Goal: Task Accomplishment & Management: Use online tool/utility

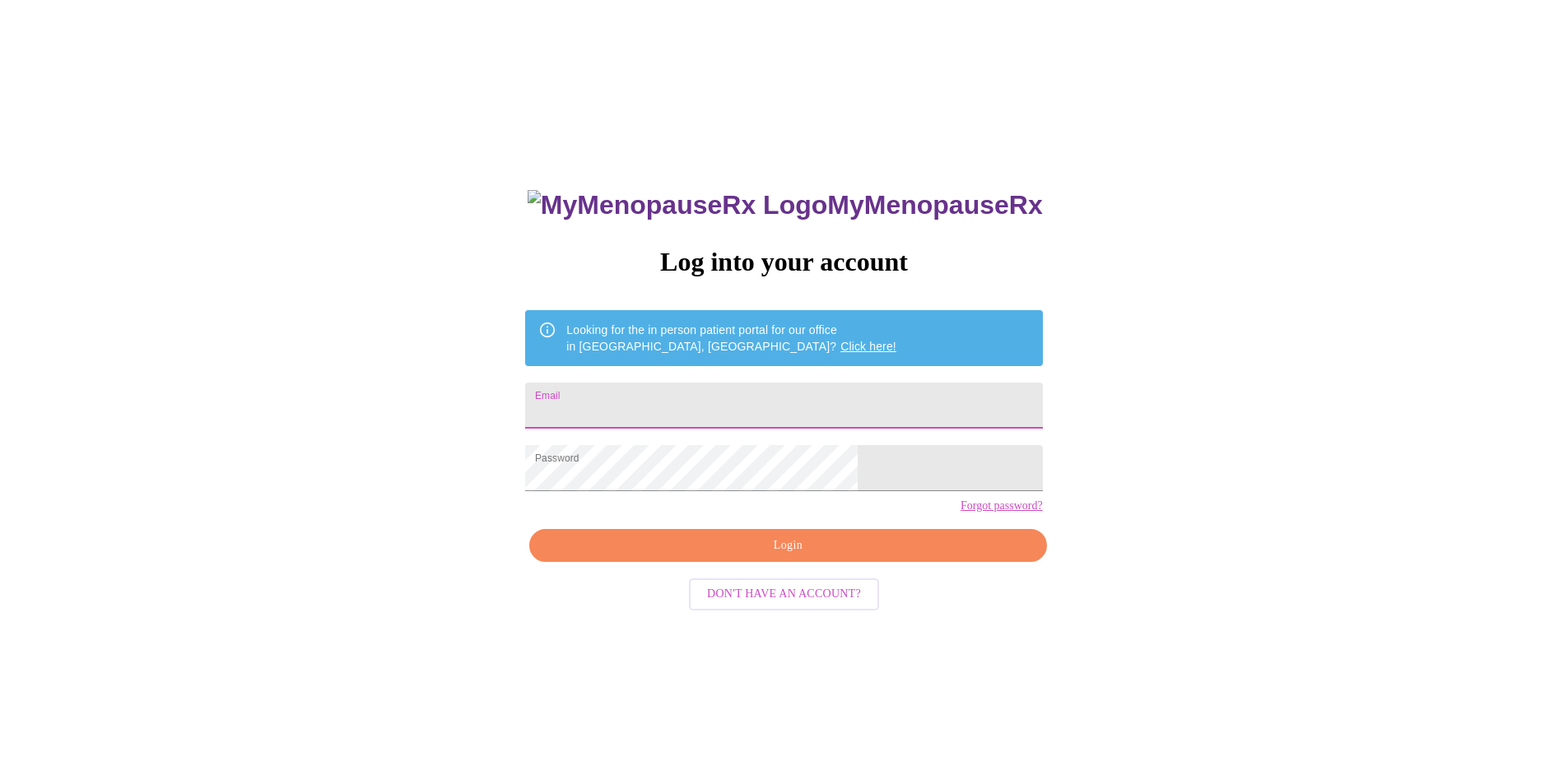
click at [625, 398] on input "Email" at bounding box center [784, 405] width 517 height 47
type input "[EMAIL_ADDRESS][DOMAIN_NAME]"
click at [770, 556] on span "Login" at bounding box center [787, 546] width 479 height 20
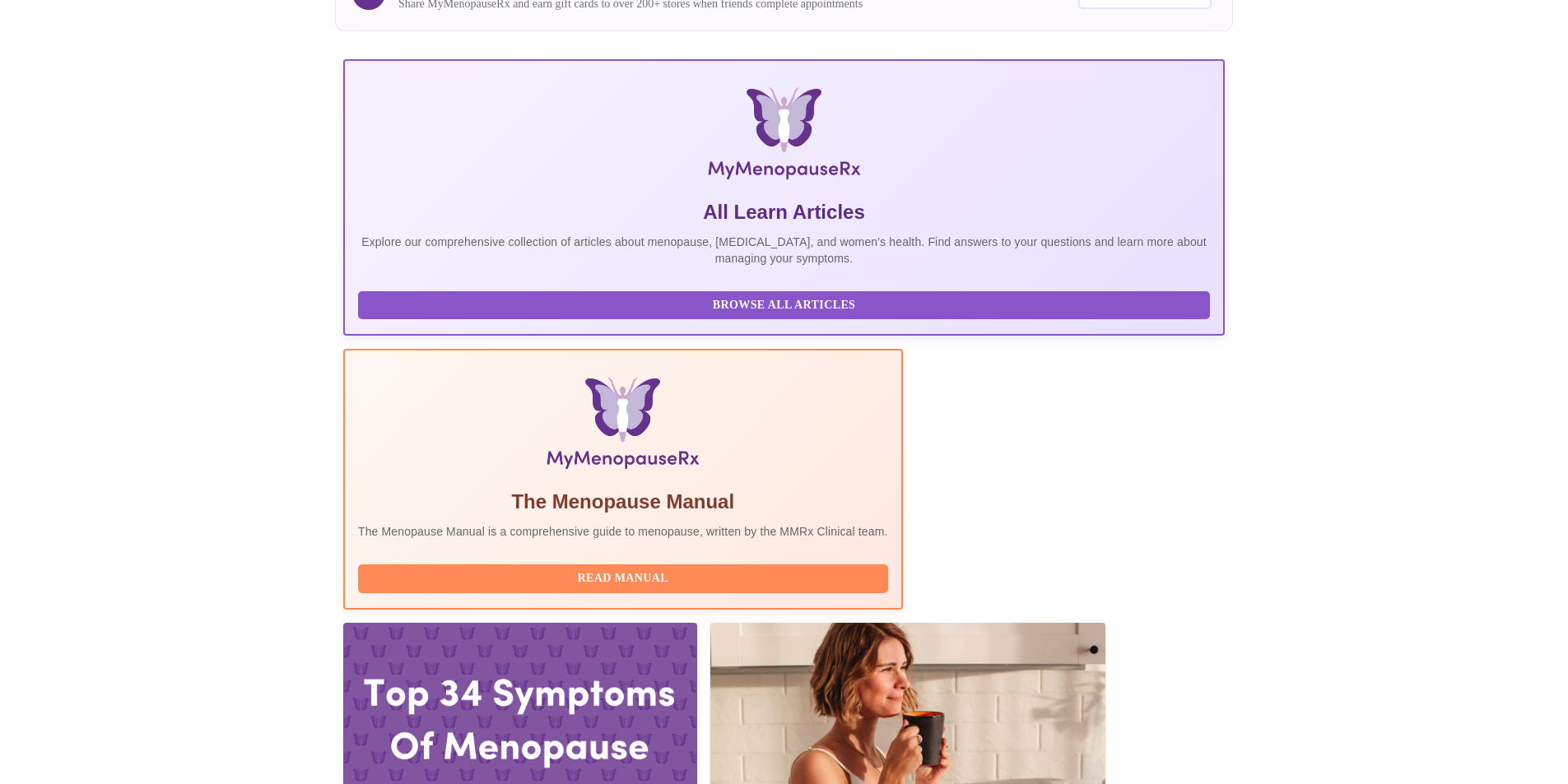
scroll to position [246, 0]
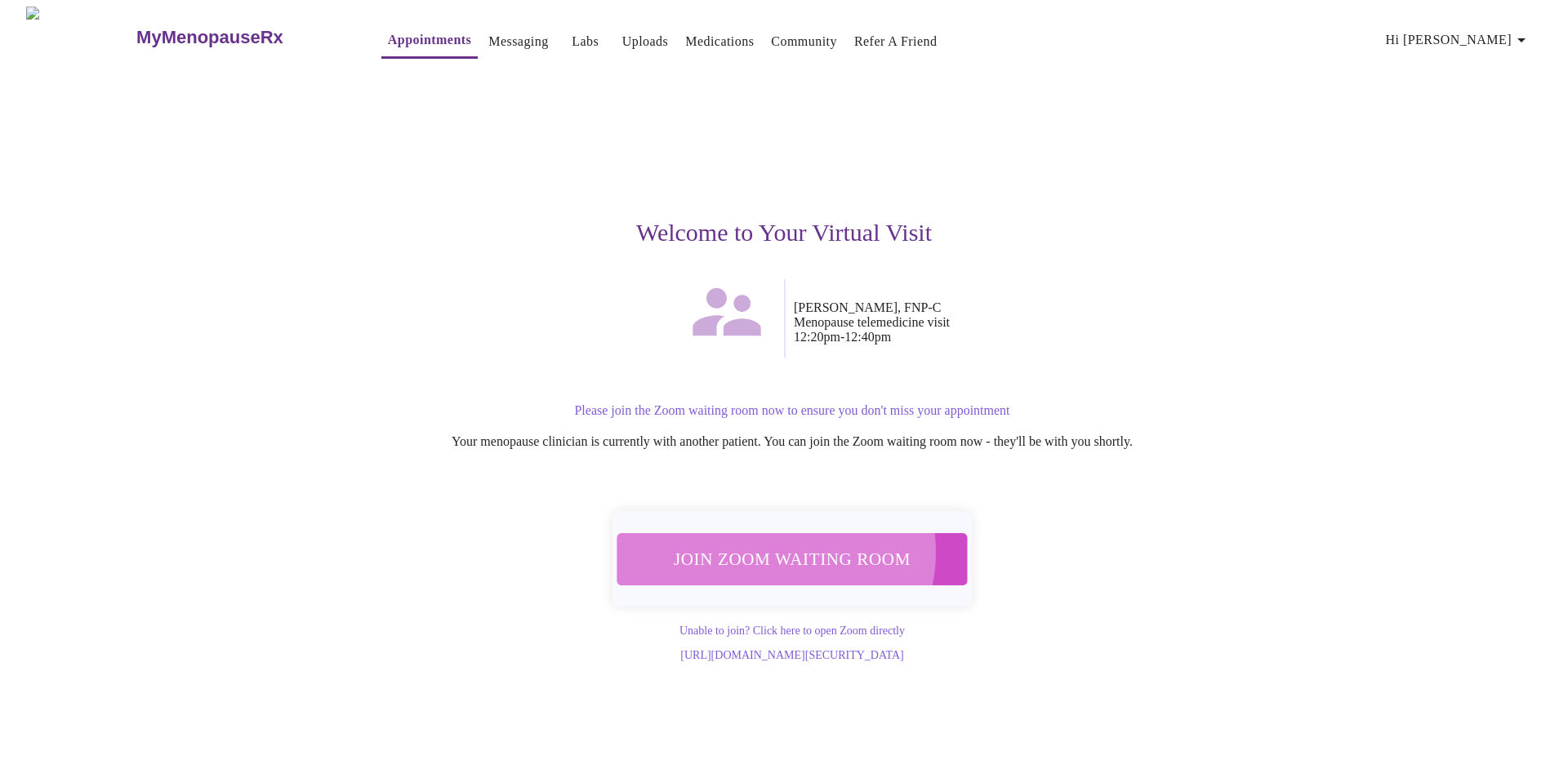
click at [769, 544] on span "Join Zoom Waiting Room" at bounding box center [793, 558] width 308 height 30
